Goal: Obtain resource: Obtain resource

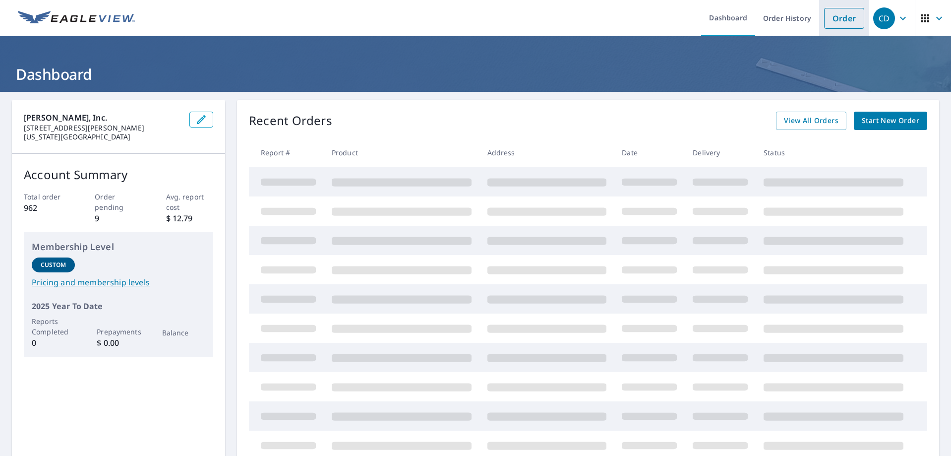
click at [856, 27] on link "Order" at bounding box center [844, 18] width 40 height 21
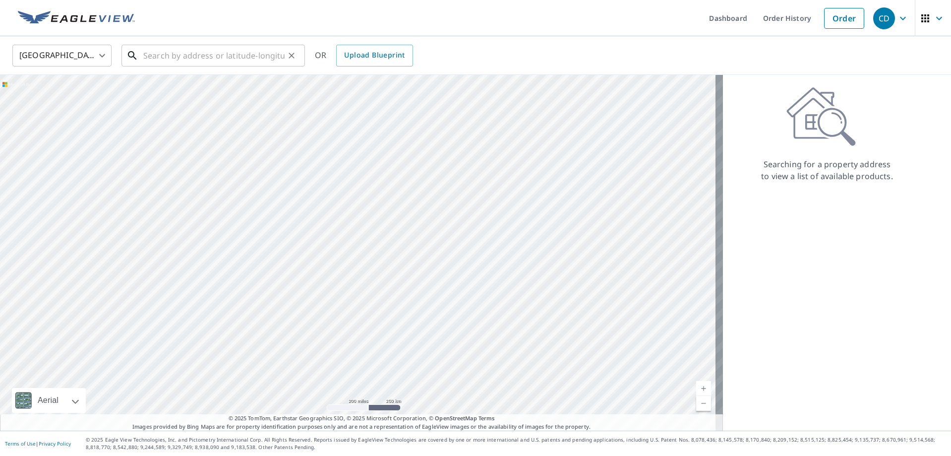
click at [154, 60] on input "text" at bounding box center [213, 56] width 141 height 28
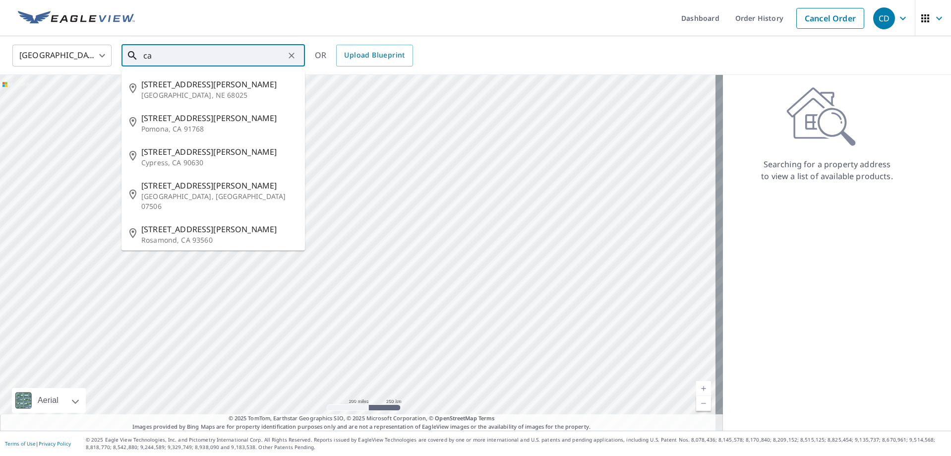
type input "c"
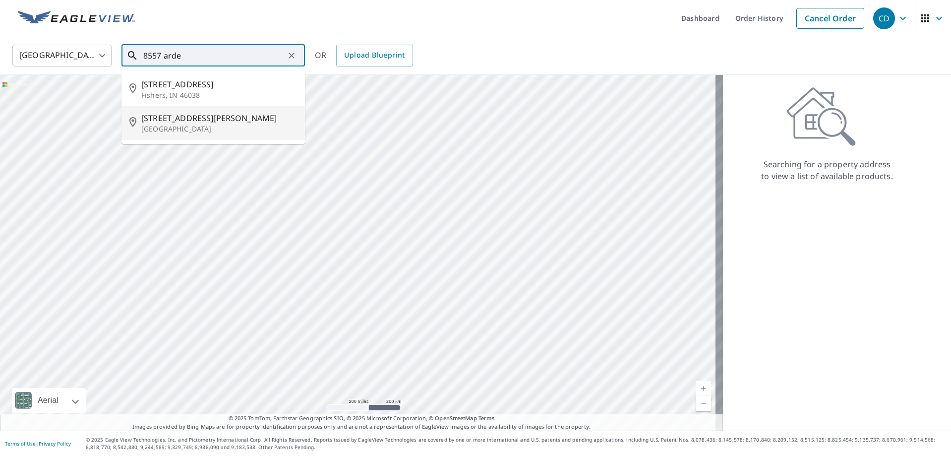
click at [159, 126] on p "[GEOGRAPHIC_DATA]" at bounding box center [219, 129] width 156 height 10
type input "[STREET_ADDRESS][PERSON_NAME]"
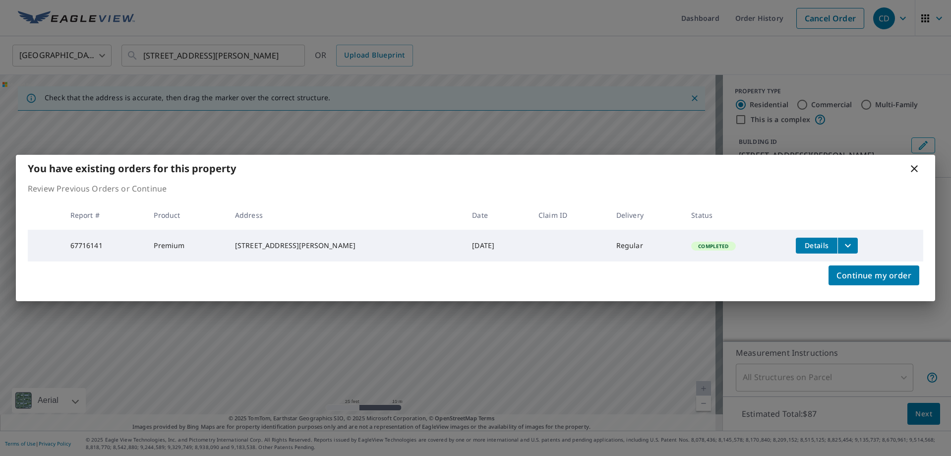
click at [842, 240] on icon "filesDropdownBtn-67716141" at bounding box center [848, 246] width 12 height 12
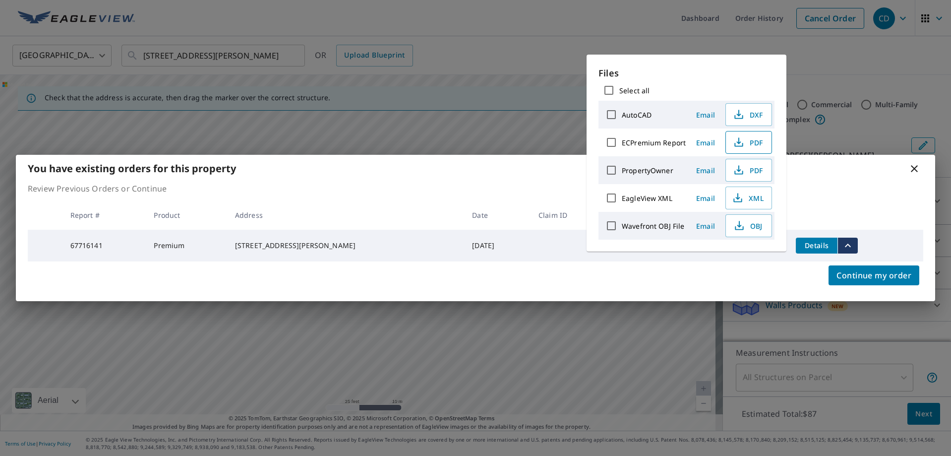
click at [759, 144] on span "PDF" at bounding box center [748, 142] width 32 height 12
